Goal: Transaction & Acquisition: Purchase product/service

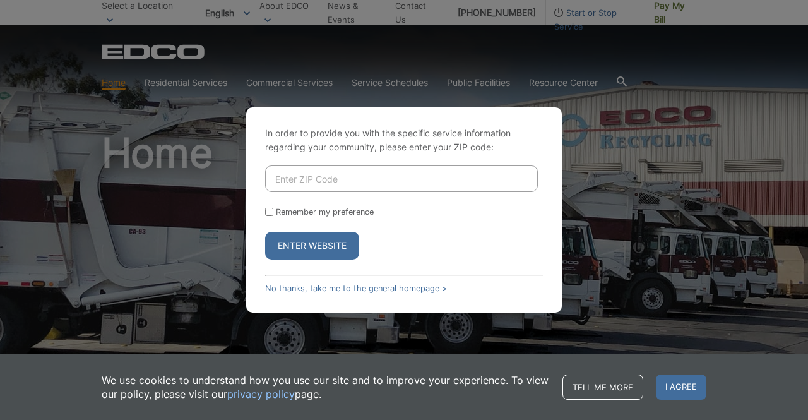
click at [387, 179] on input "Enter ZIP Code" at bounding box center [401, 178] width 273 height 27
type input "92014"
drag, startPoint x: 329, startPoint y: 214, endPoint x: 319, endPoint y: 241, distance: 29.0
click at [328, 215] on label "Remember my preference" at bounding box center [325, 211] width 98 height 9
click at [271, 213] on input "Remember my preference" at bounding box center [269, 212] width 8 height 8
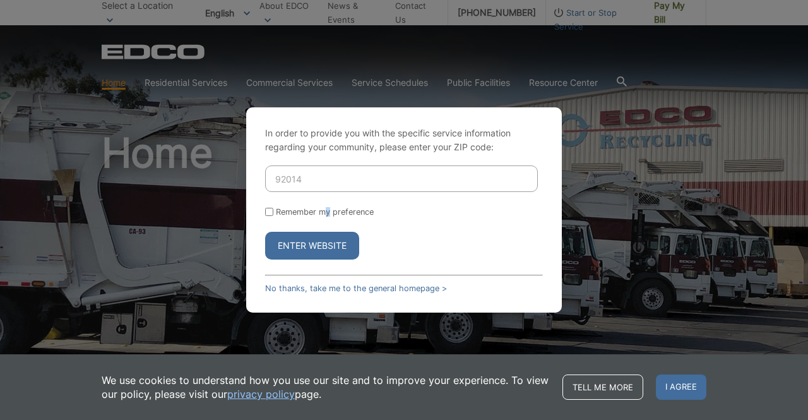
checkbox input "true"
click at [275, 243] on button "Enter Website" at bounding box center [312, 246] width 94 height 28
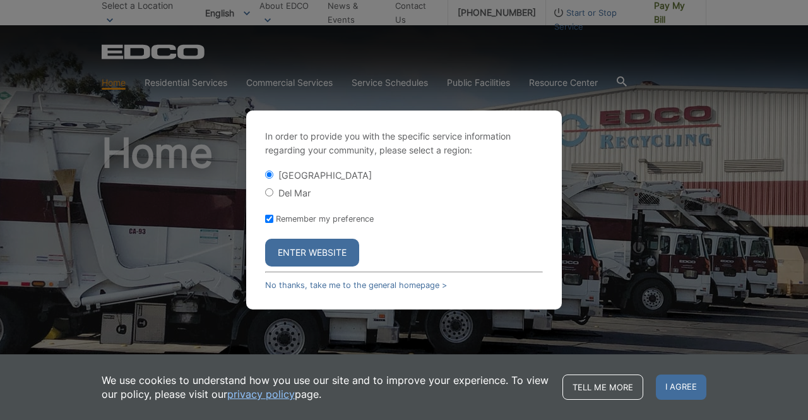
click at [298, 197] on label "Del Mar" at bounding box center [294, 192] width 32 height 11
click at [273, 196] on input "Del Mar" at bounding box center [269, 192] width 8 height 8
radio input "true"
click at [308, 252] on button "Enter Website" at bounding box center [312, 253] width 94 height 28
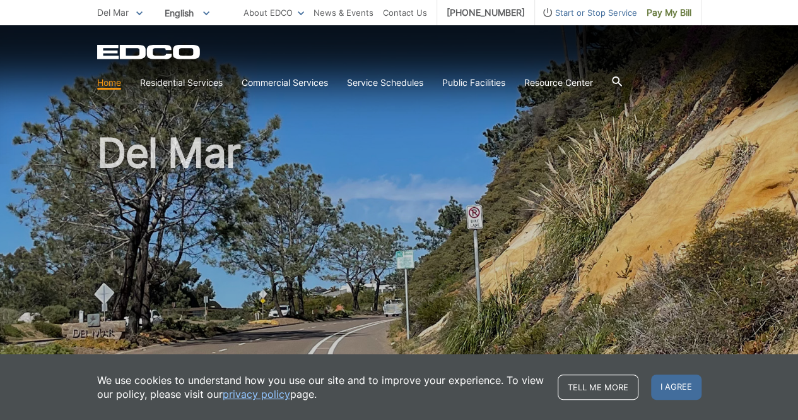
click at [627, 9] on span "Start or Stop Service" at bounding box center [586, 13] width 102 height 14
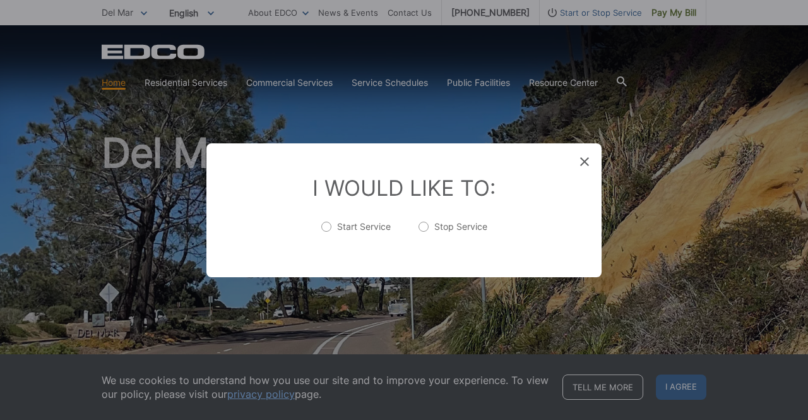
click at [506, 61] on div "Entry Status None In Progress Completed None None In Progress Completed I Would…" at bounding box center [404, 210] width 808 height 420
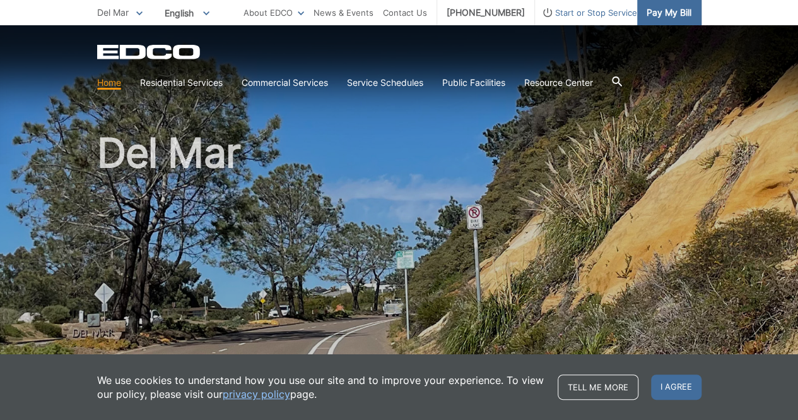
click at [665, 17] on span "Pay My Bill" at bounding box center [669, 13] width 45 height 14
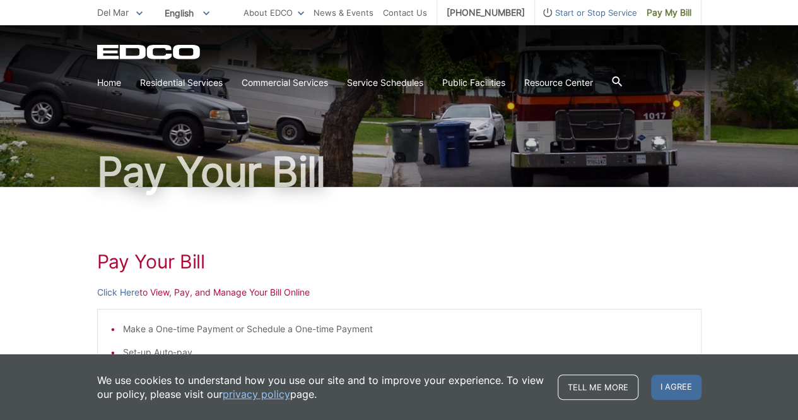
scroll to position [63, 0]
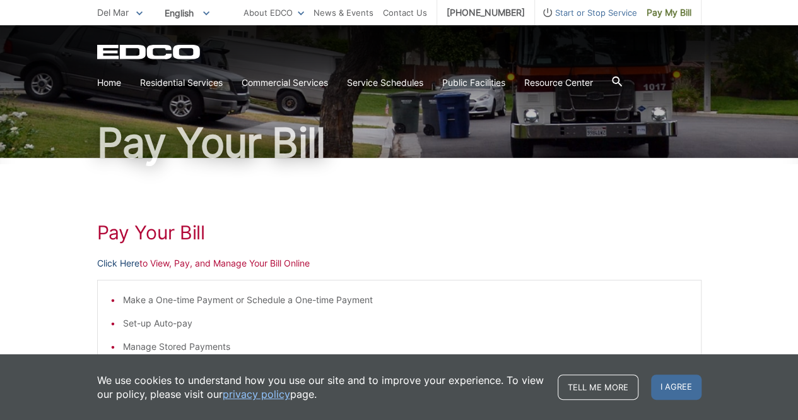
click at [124, 266] on link "Click Here" at bounding box center [118, 263] width 42 height 14
